Goal: Information Seeking & Learning: Learn about a topic

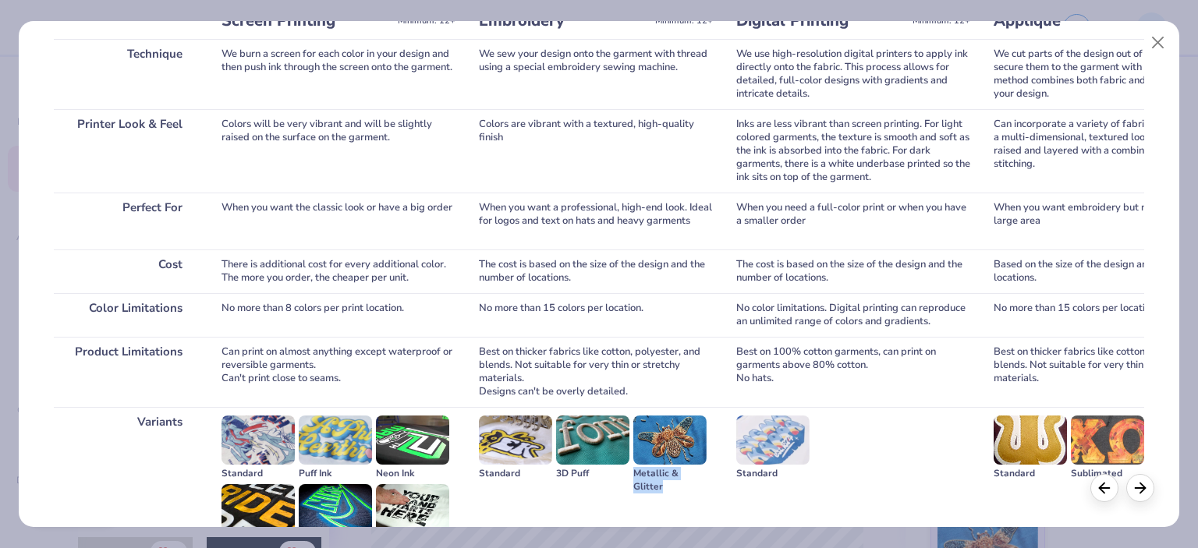
scroll to position [302, 0]
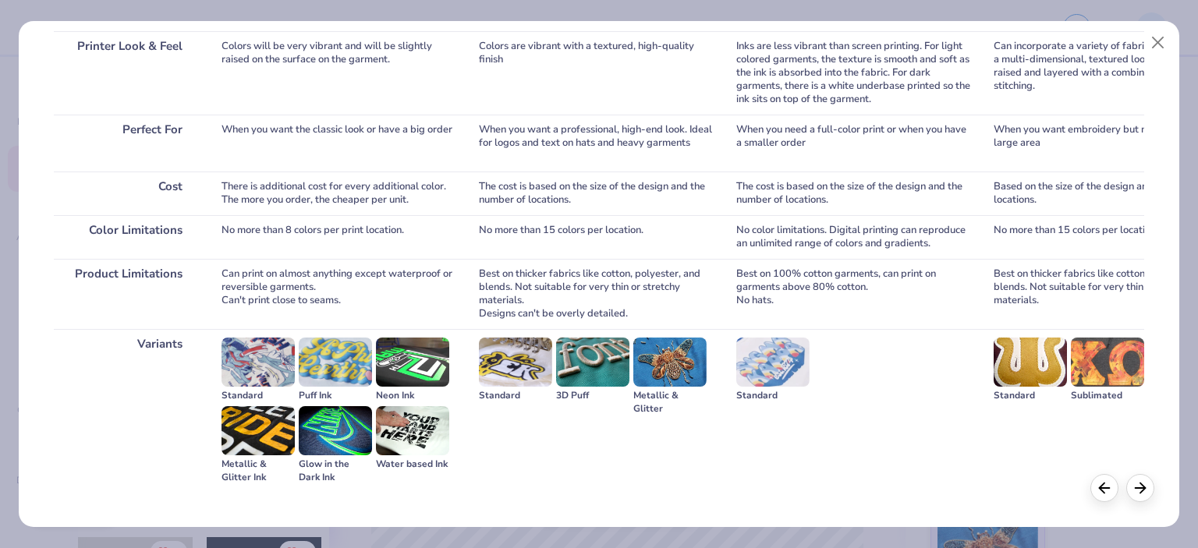
click at [1085, 397] on div "Sublimated" at bounding box center [1107, 395] width 73 height 13
copy div "Sublimated"
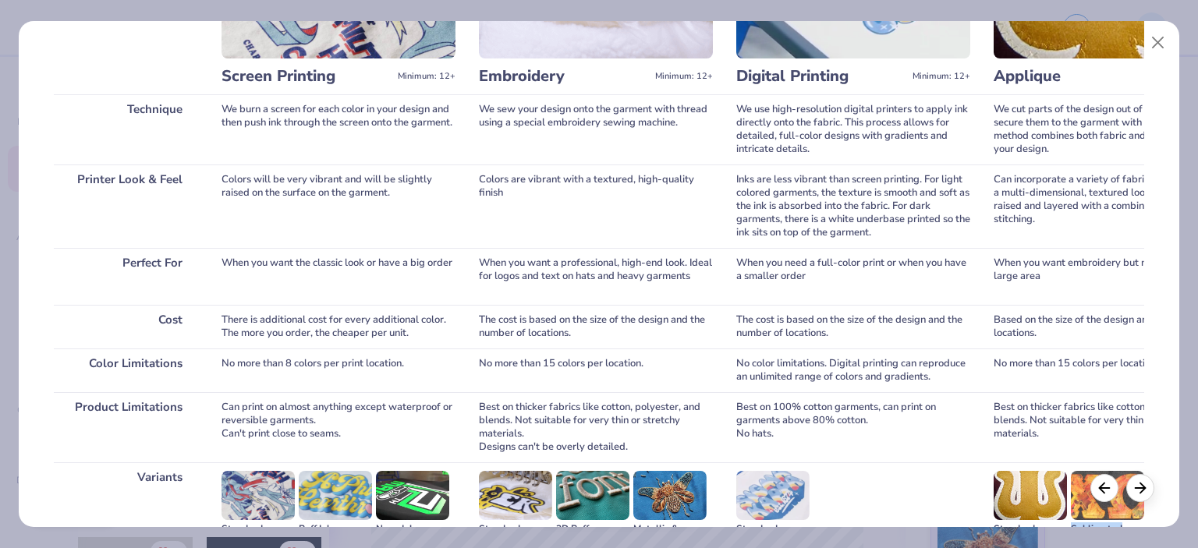
scroll to position [146, 0]
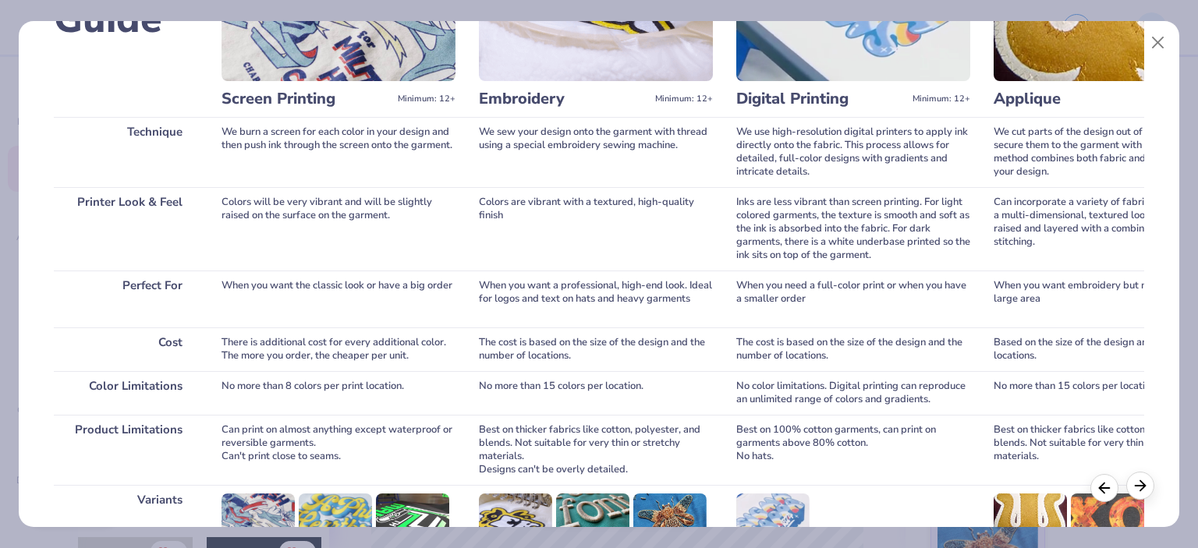
click at [1142, 492] on icon at bounding box center [1140, 485] width 17 height 17
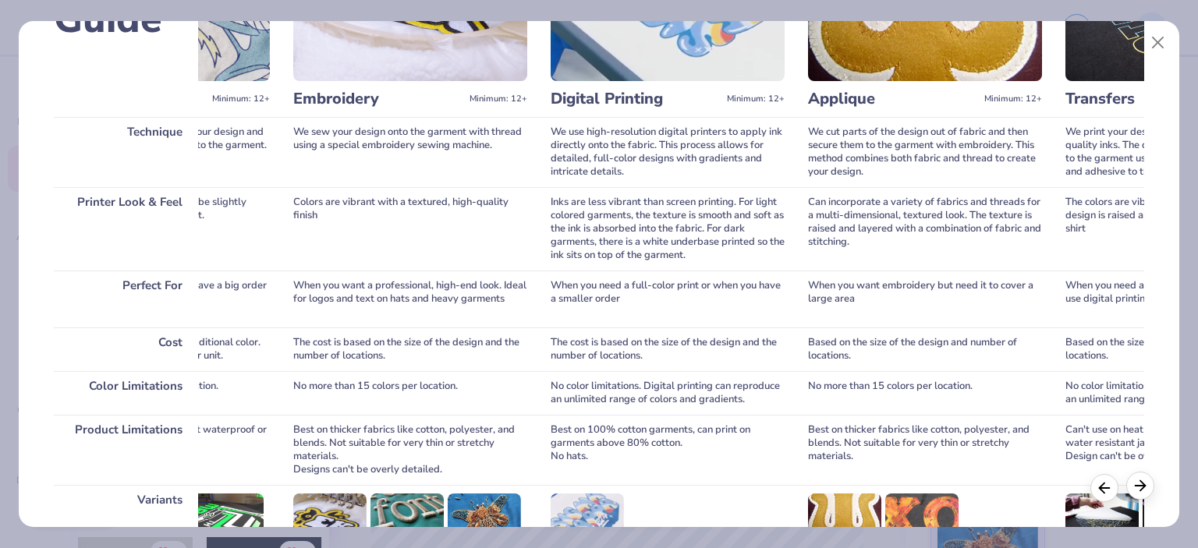
click at [1142, 492] on icon at bounding box center [1140, 485] width 17 height 17
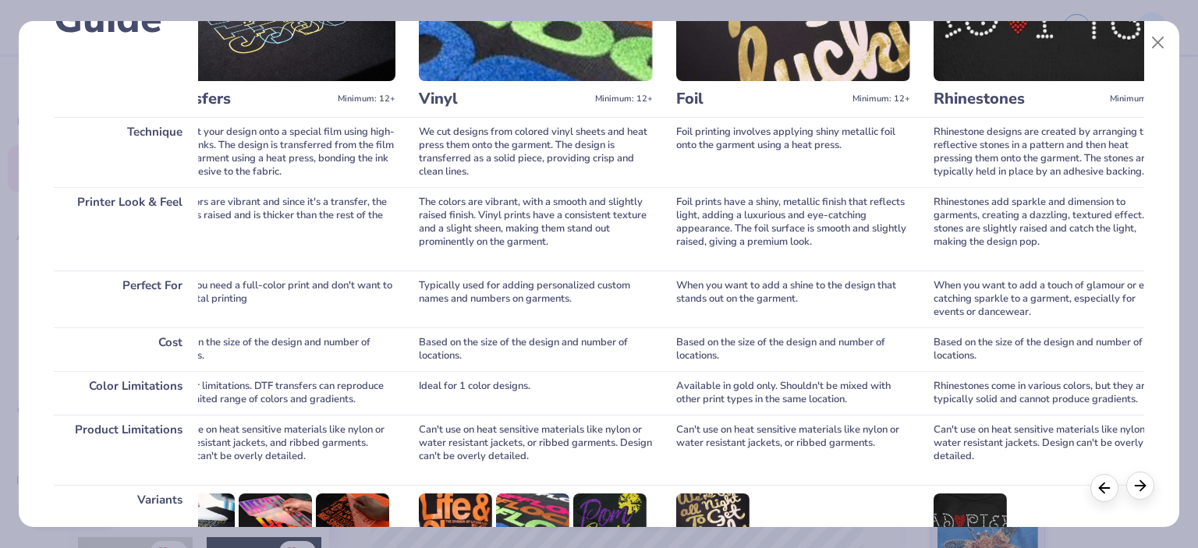
scroll to position [0, 1091]
click at [1095, 485] on div at bounding box center [1105, 486] width 28 height 28
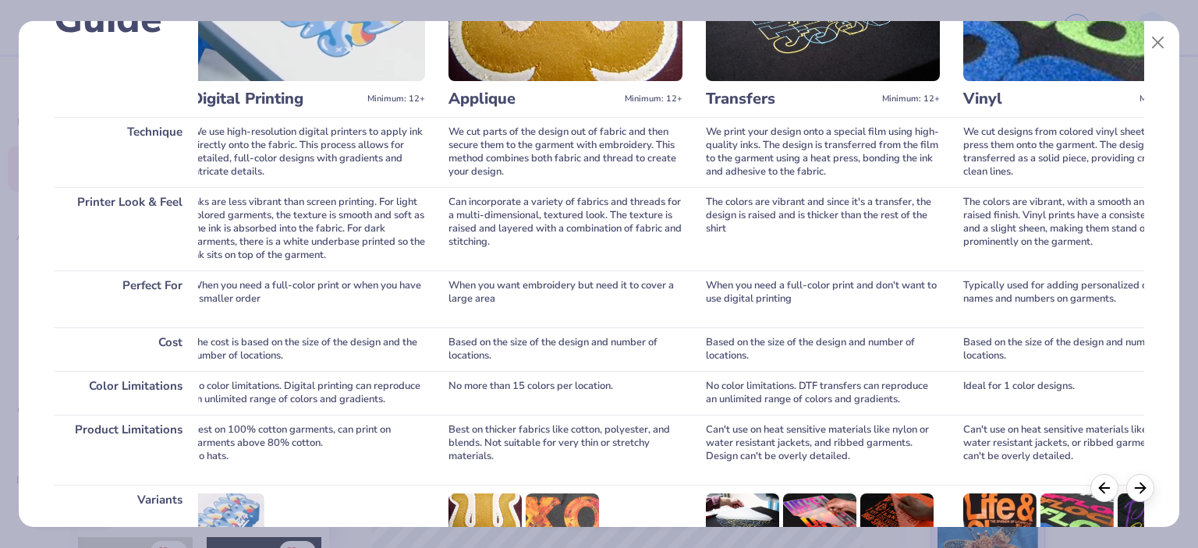
scroll to position [224, 0]
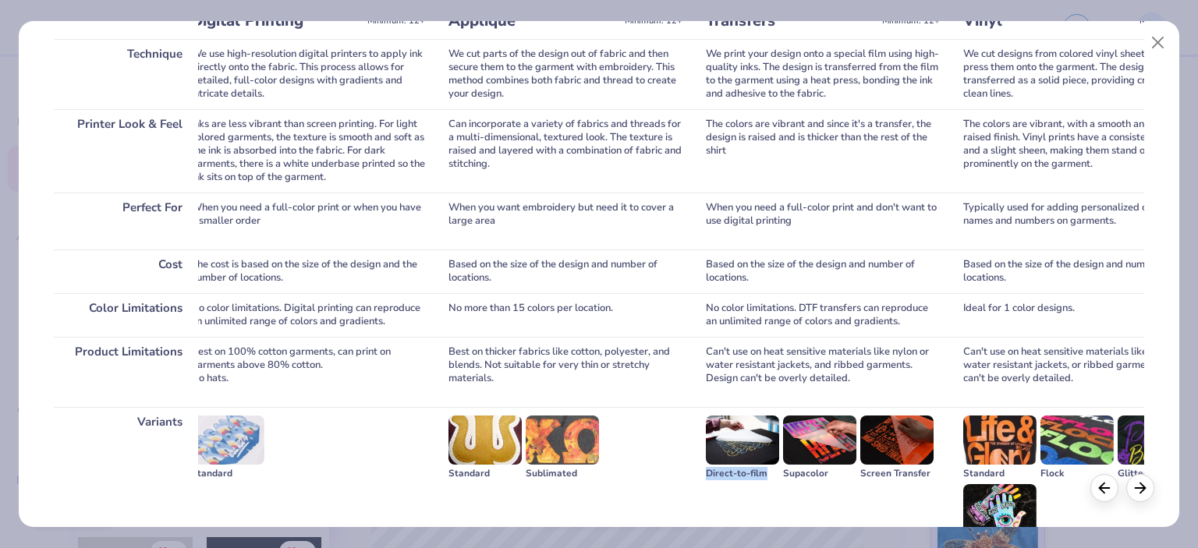
drag, startPoint x: 766, startPoint y: 472, endPoint x: 699, endPoint y: 477, distance: 67.3
click at [699, 477] on div "Print Guide Technique Printer Look & Feel Perfect For Cost Color Limitations Pr…" at bounding box center [599, 201] width 1091 height 738
copy div "Direct-to-film"
click at [809, 473] on div "Supacolor" at bounding box center [819, 473] width 73 height 13
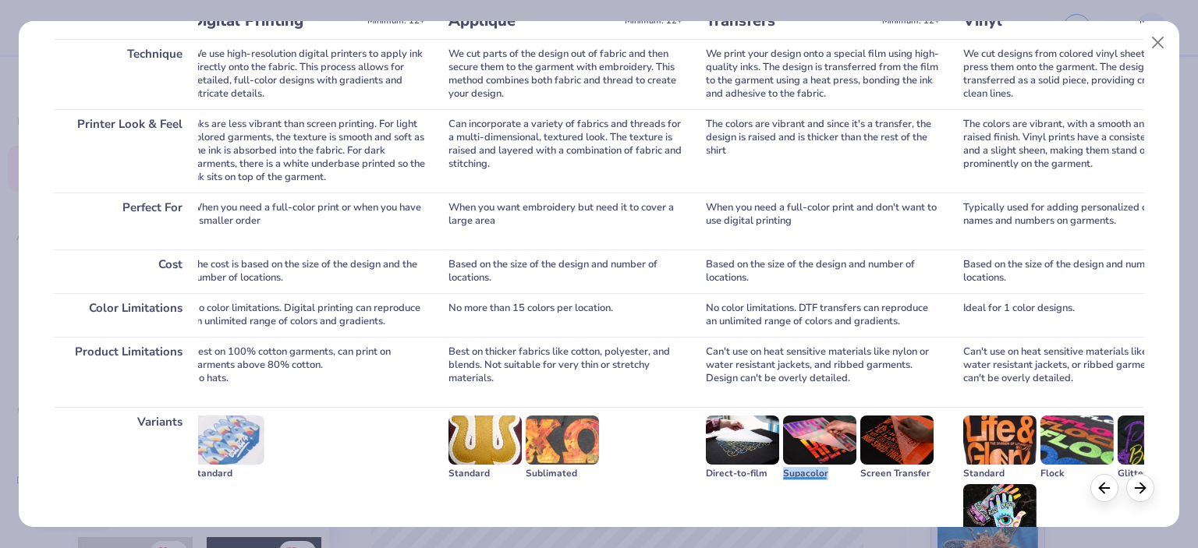
copy div "Supacolor"
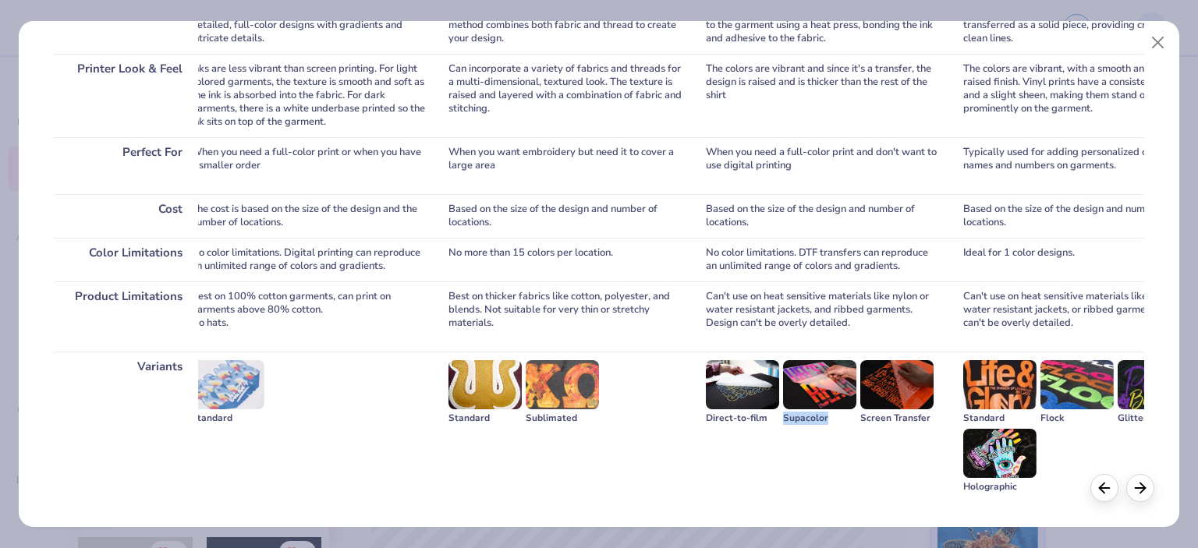
scroll to position [302, 0]
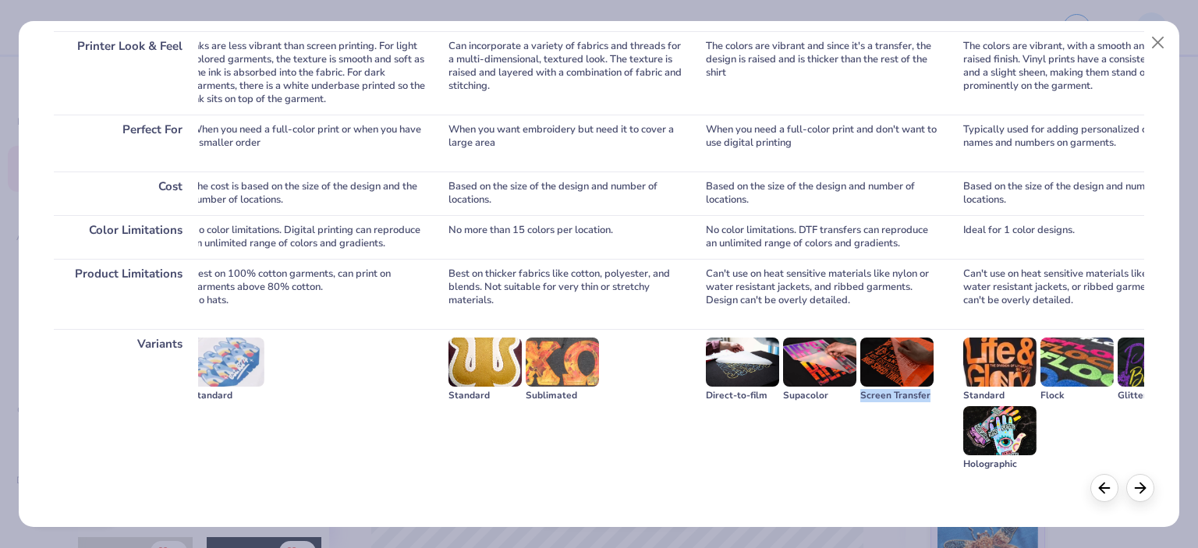
drag, startPoint x: 929, startPoint y: 392, endPoint x: 861, endPoint y: 402, distance: 69.3
click at [861, 402] on div "Screen Transfer" at bounding box center [897, 395] width 73 height 13
copy div "Screen Transfer"
click at [1141, 486] on line at bounding box center [1141, 486] width 10 height 0
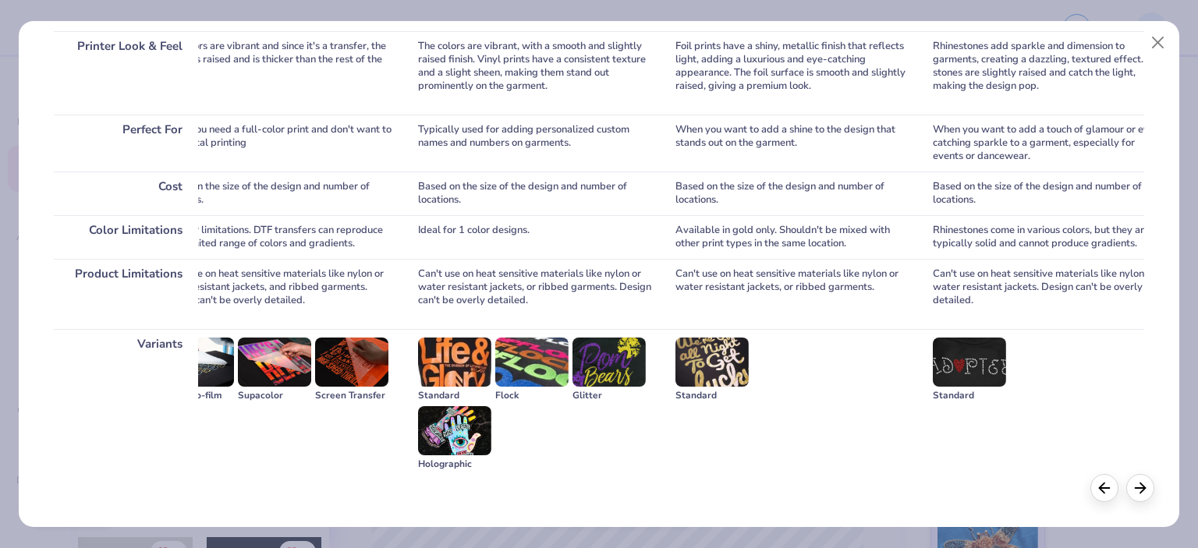
click at [506, 396] on div "Flock" at bounding box center [531, 395] width 73 height 13
copy div "Flock"
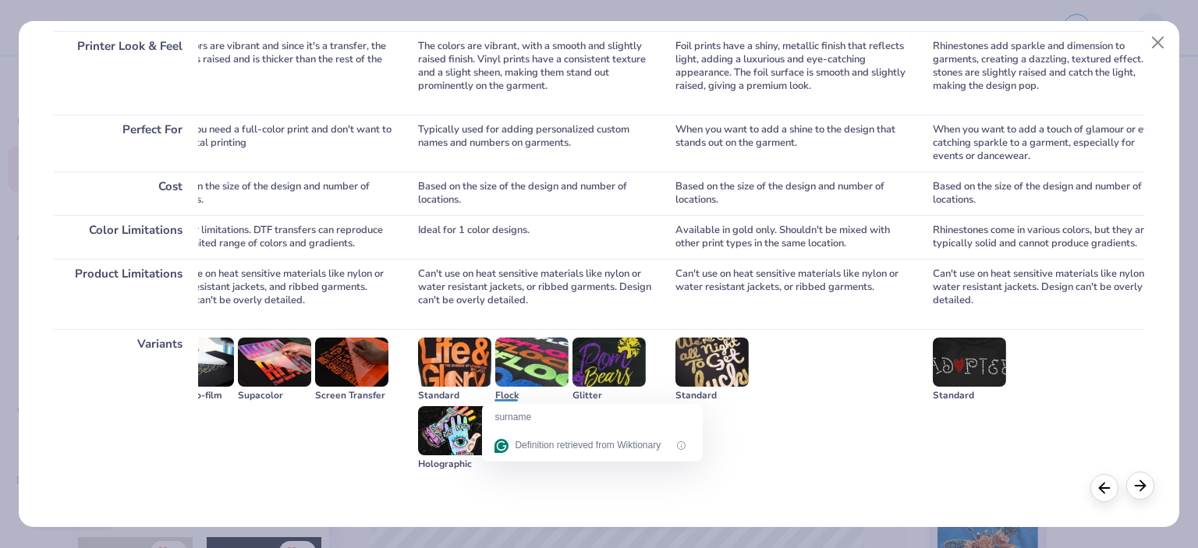
click at [1131, 489] on div at bounding box center [1141, 486] width 28 height 28
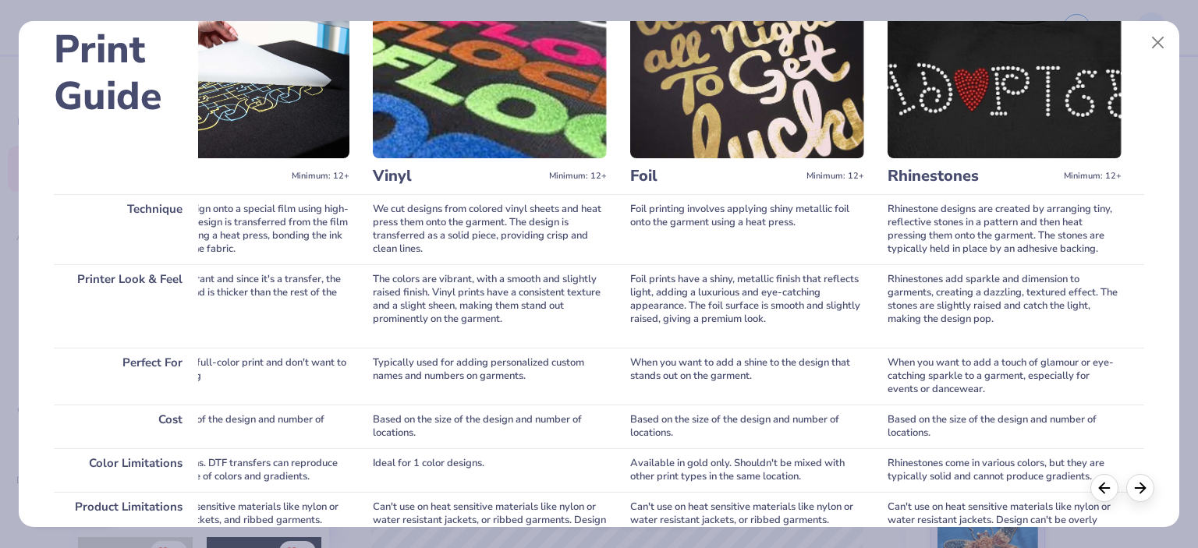
scroll to position [156, 0]
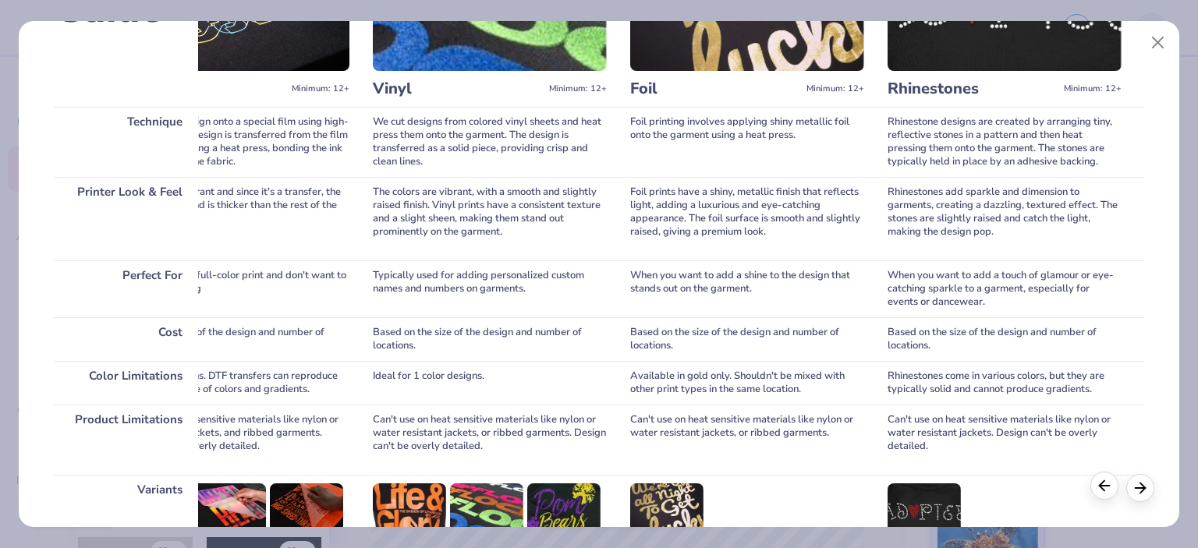
click at [1108, 485] on icon at bounding box center [1104, 485] width 17 height 17
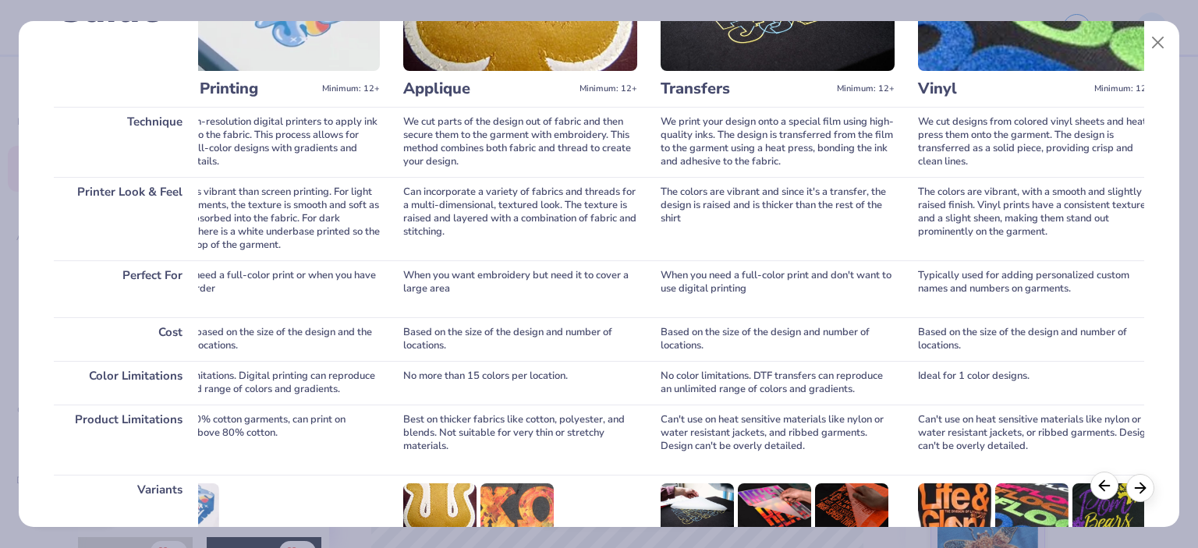
click at [1108, 485] on icon at bounding box center [1104, 485] width 17 height 17
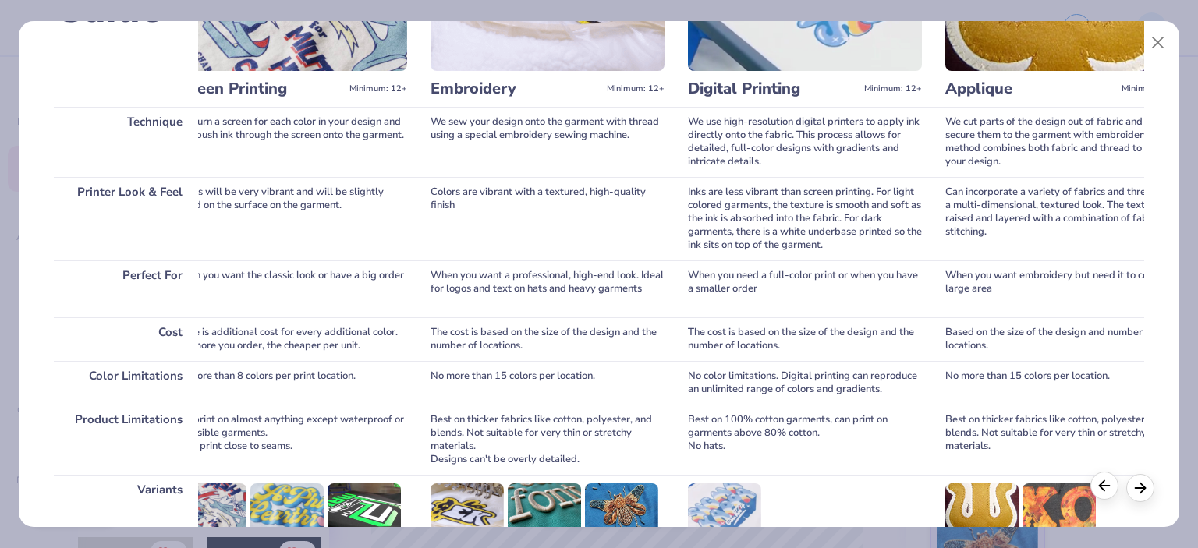
scroll to position [0, 45]
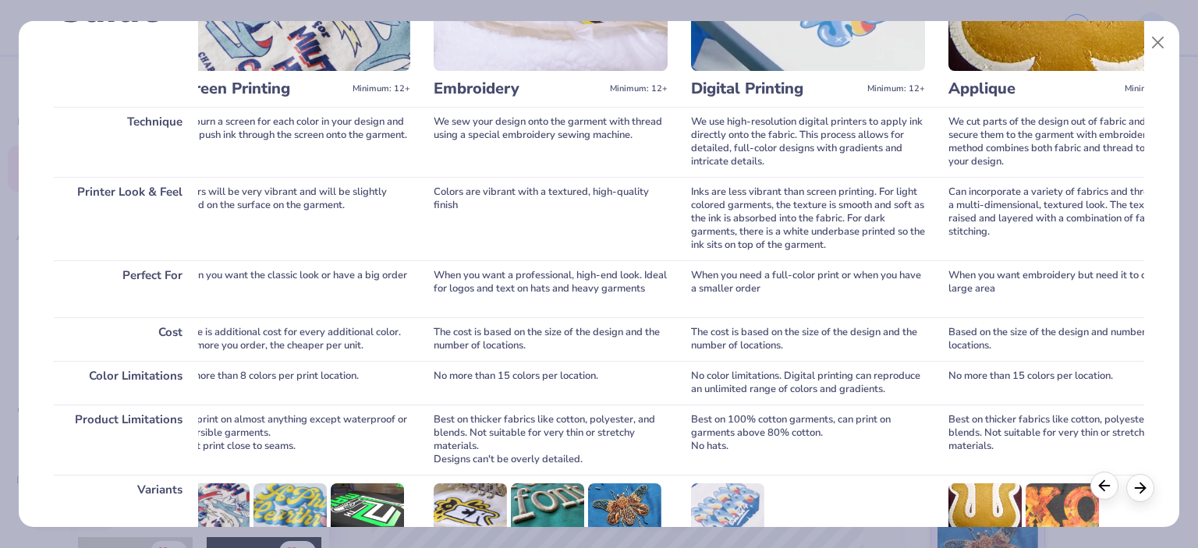
click at [1108, 485] on icon at bounding box center [1104, 485] width 17 height 17
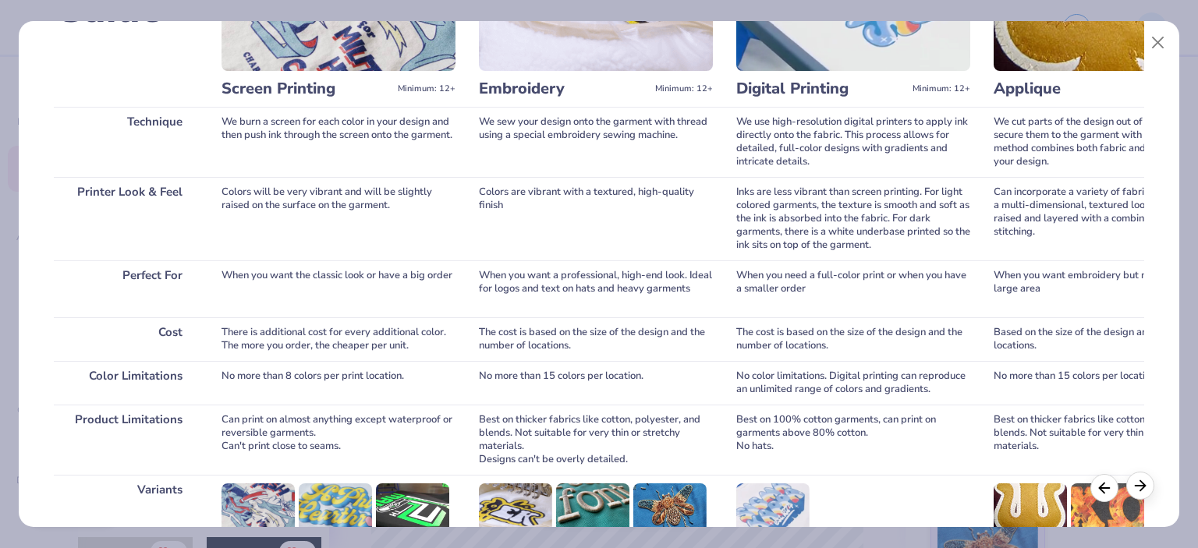
click at [1143, 484] on polyline at bounding box center [1143, 486] width 5 height 10
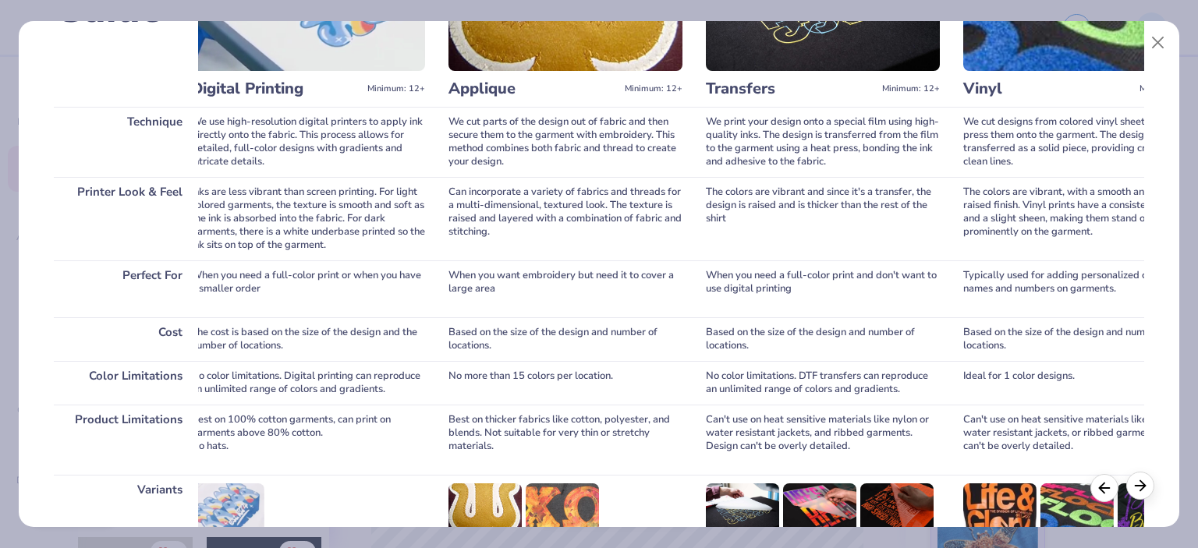
click at [1143, 484] on polyline at bounding box center [1143, 486] width 5 height 10
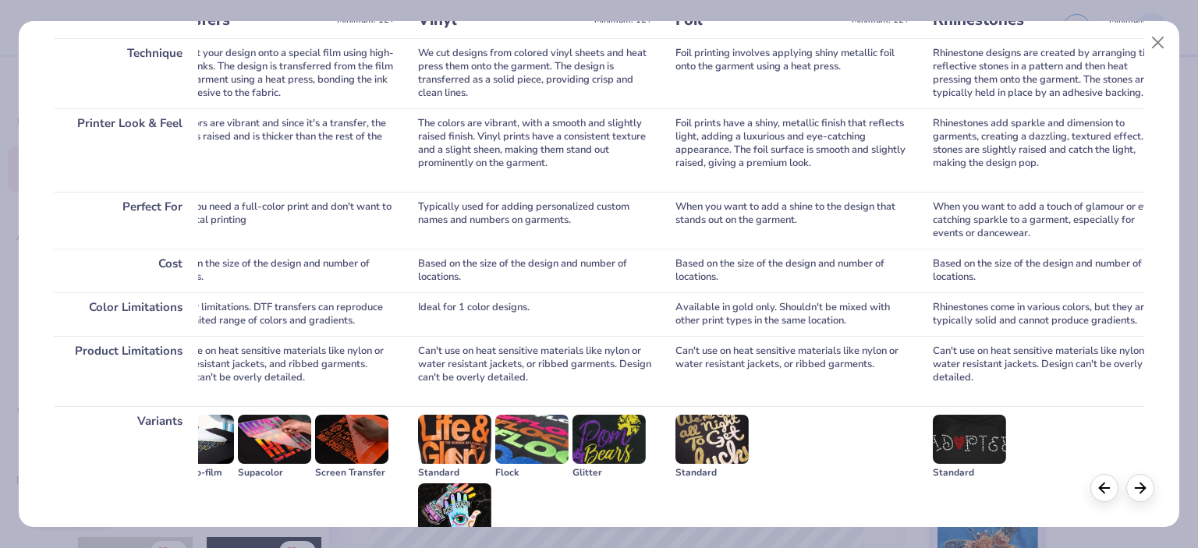
scroll to position [302, 0]
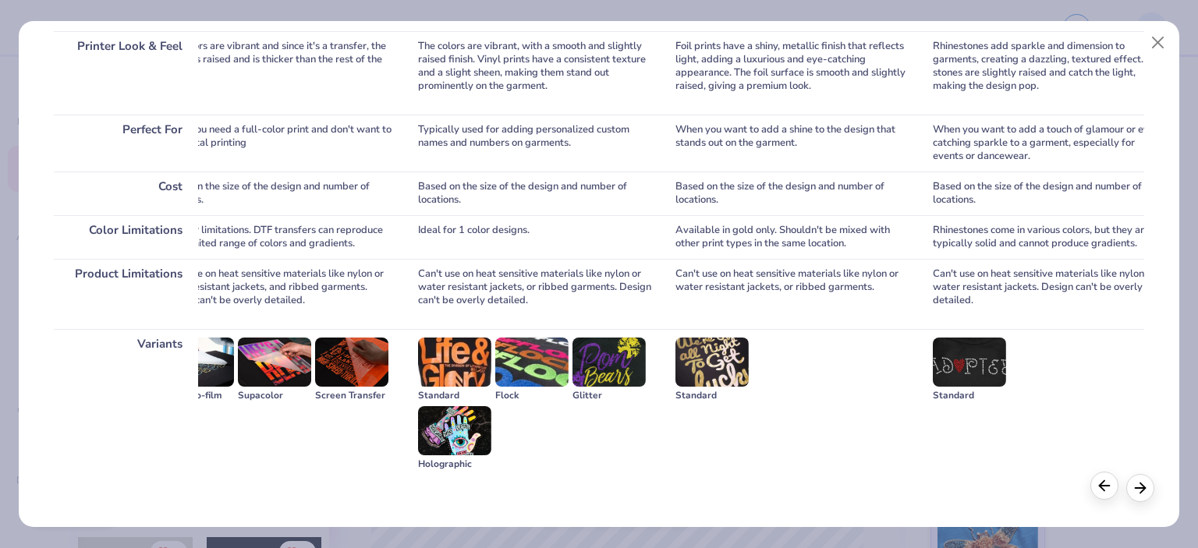
click at [1099, 490] on icon at bounding box center [1104, 485] width 17 height 17
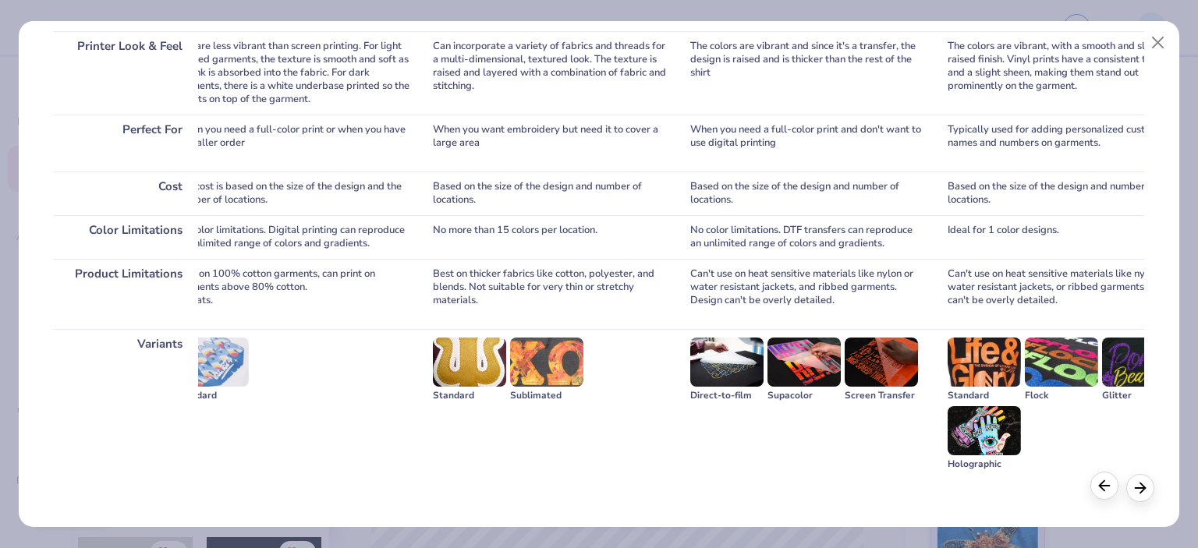
scroll to position [0, 545]
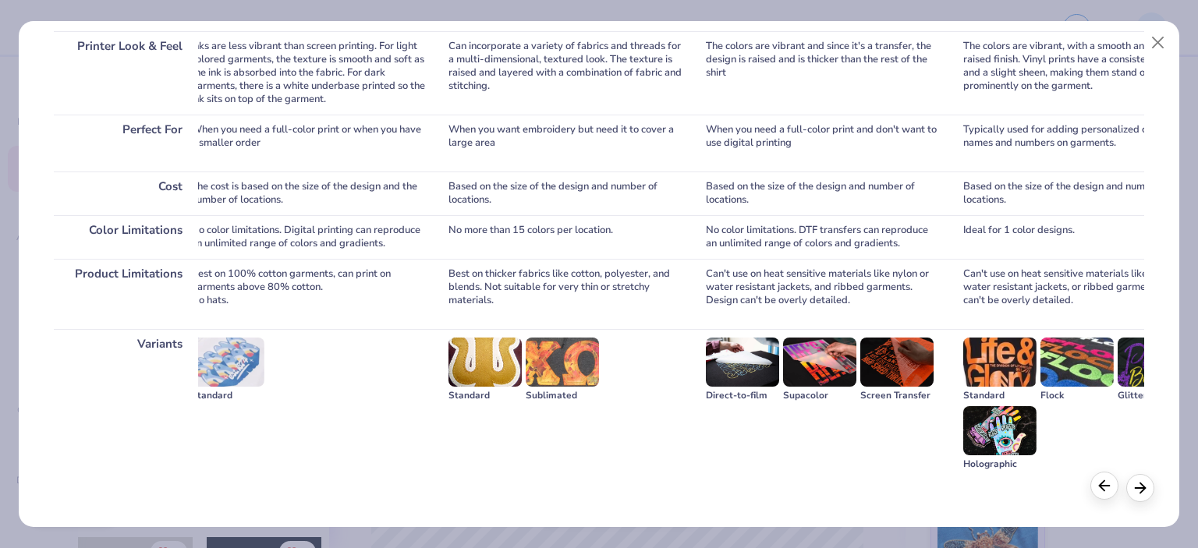
click at [1099, 490] on icon at bounding box center [1104, 485] width 17 height 17
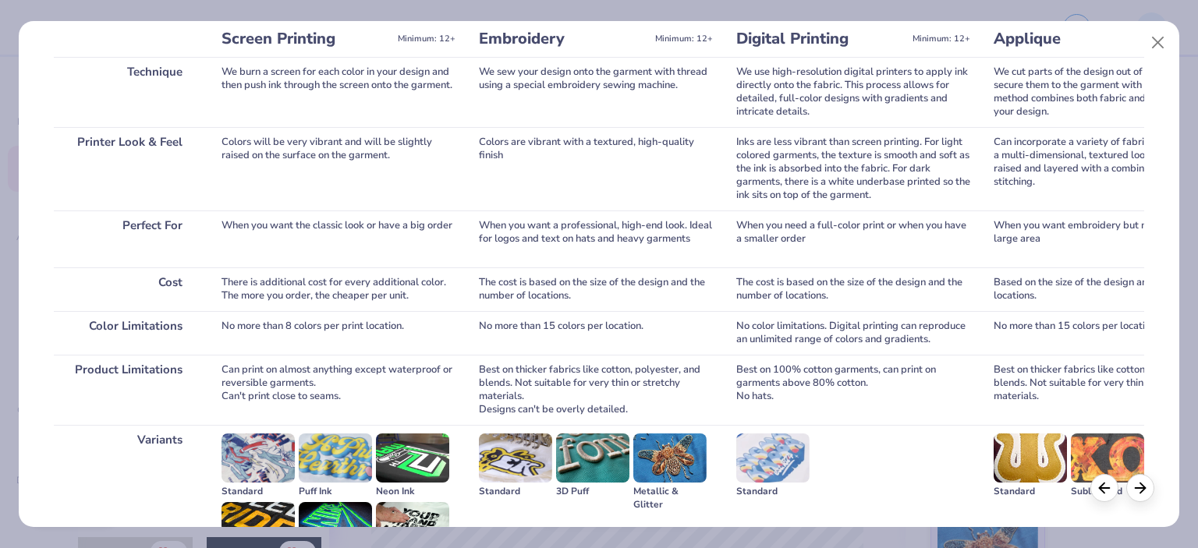
scroll to position [234, 0]
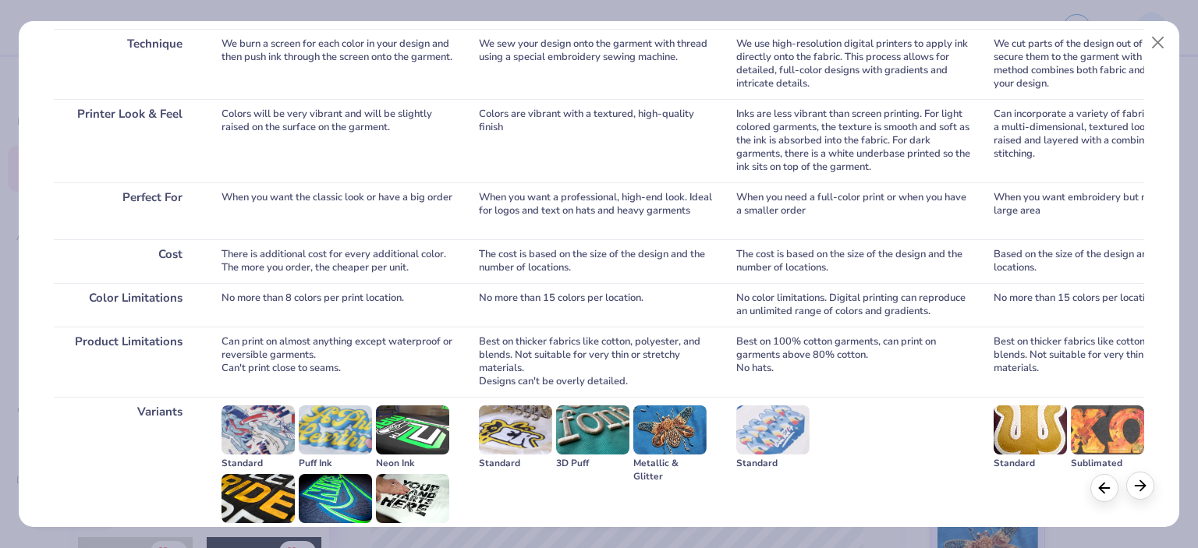
click at [1146, 488] on icon at bounding box center [1140, 485] width 17 height 17
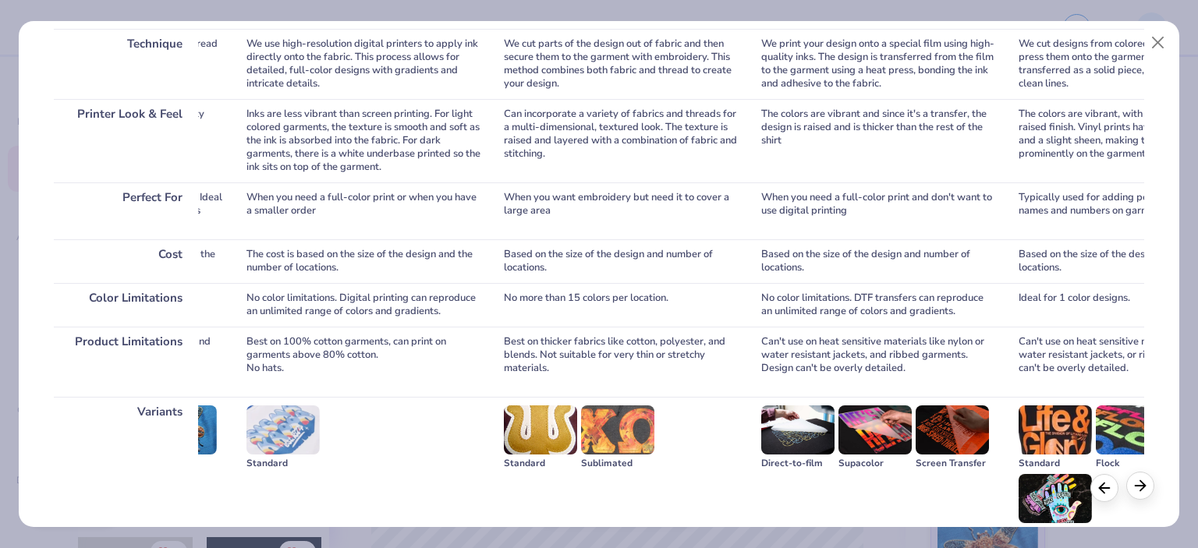
scroll to position [0, 545]
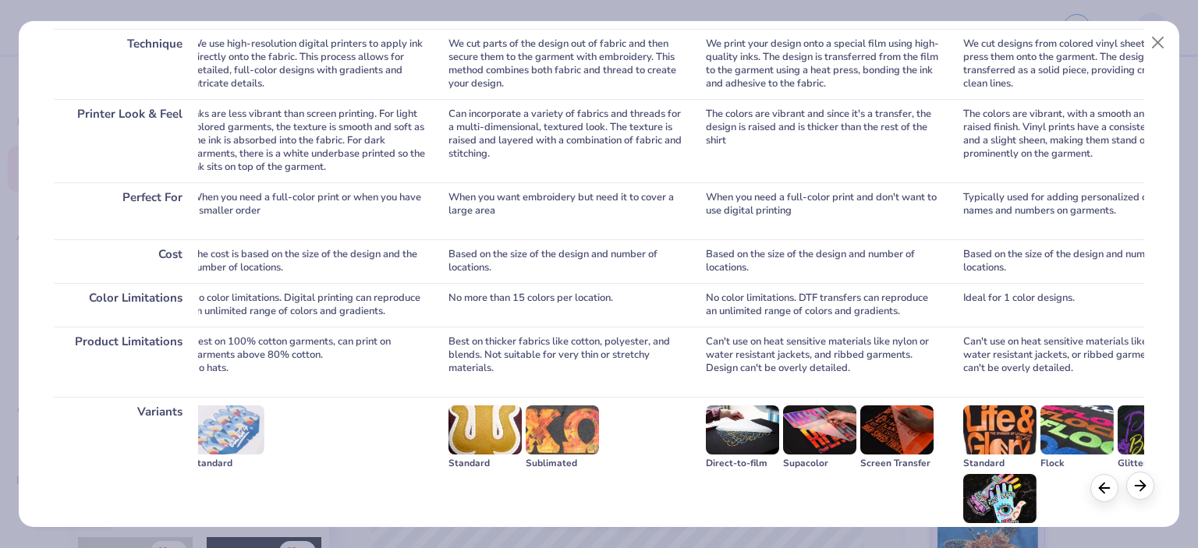
click at [1146, 488] on icon at bounding box center [1140, 485] width 17 height 17
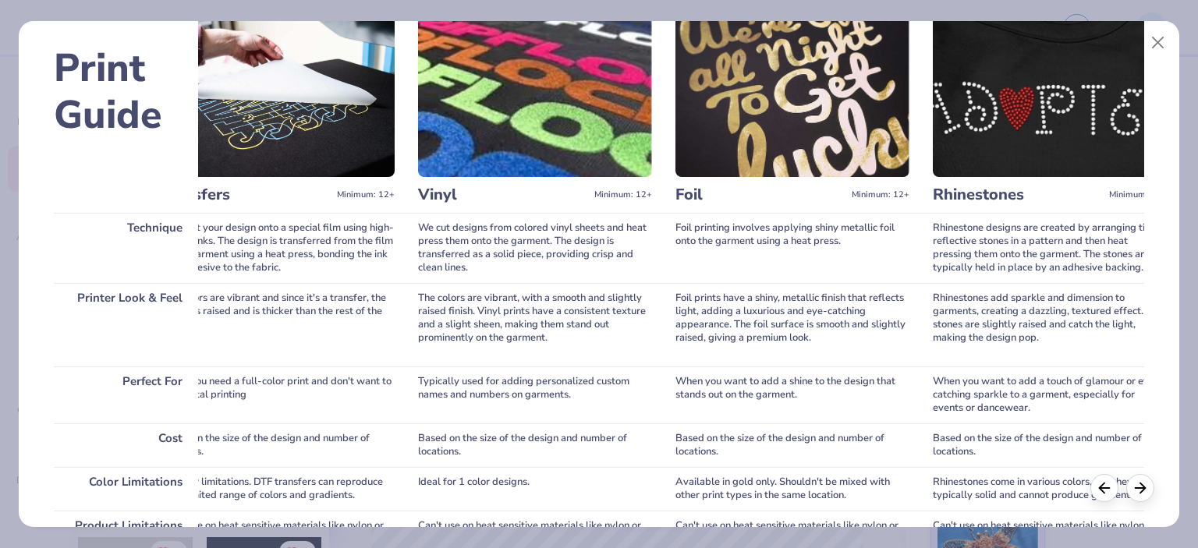
scroll to position [0, 0]
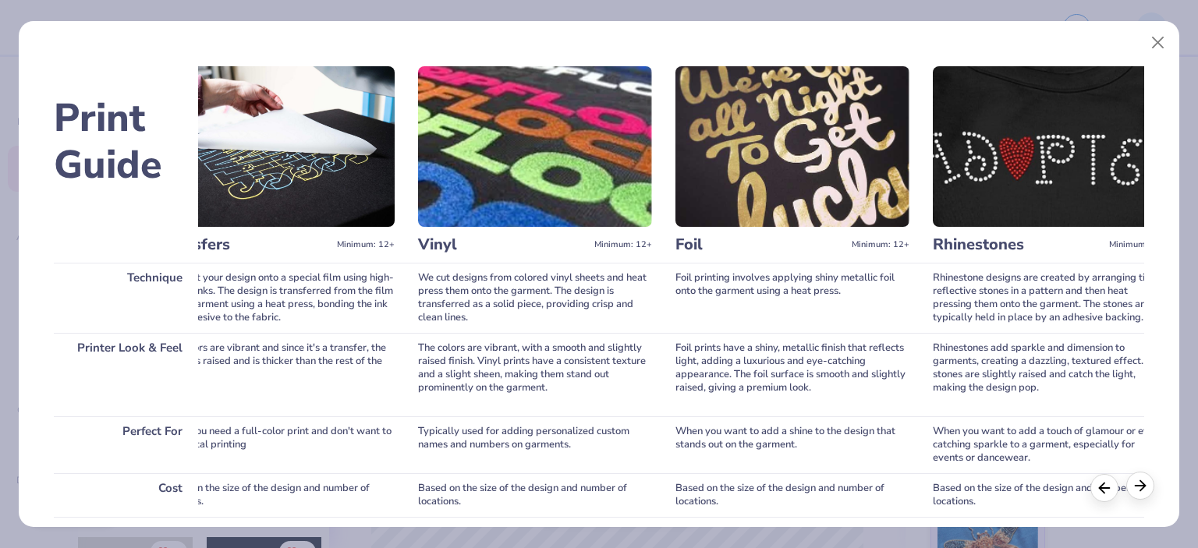
click at [1137, 486] on line at bounding box center [1141, 486] width 10 height 0
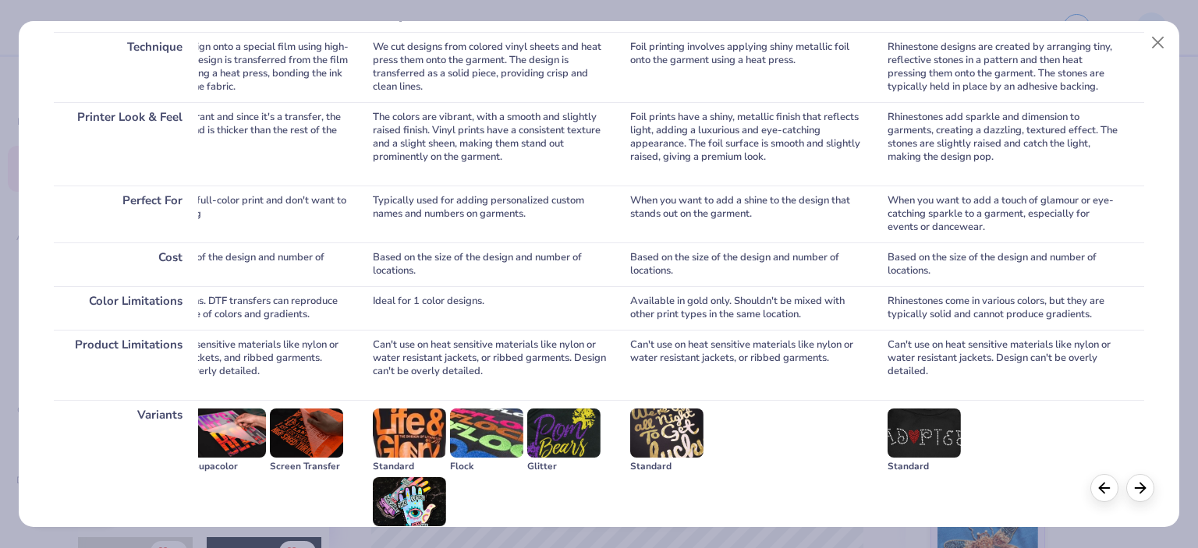
scroll to position [302, 0]
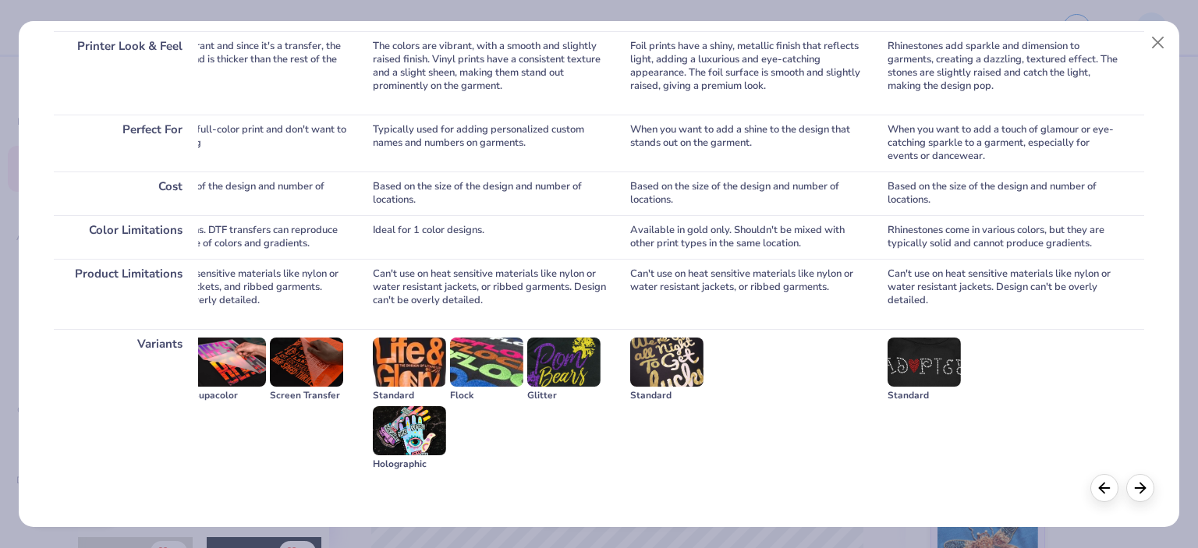
click at [534, 391] on div "Glitter" at bounding box center [563, 395] width 73 height 13
copy div "Glitter"
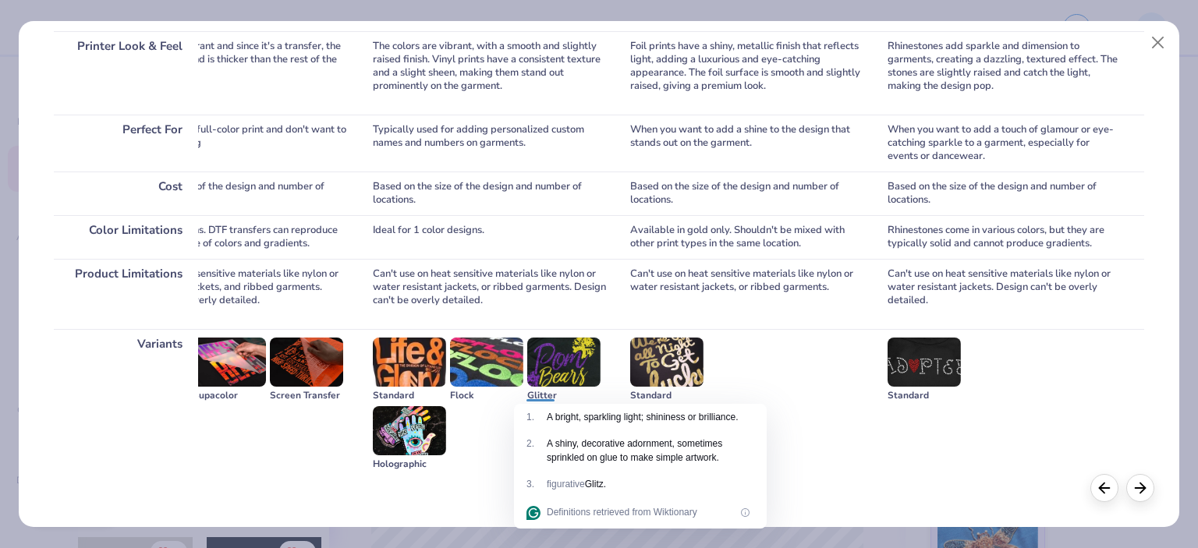
click at [767, 371] on div "Standard" at bounding box center [747, 370] width 234 height 65
